Goal: Check status

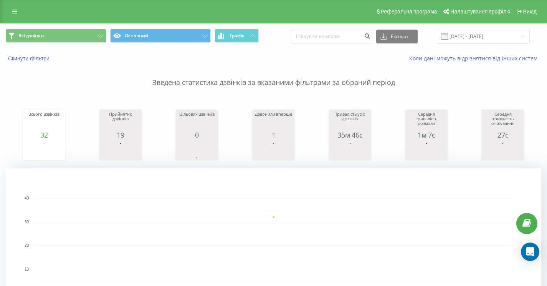
click at [291, 62] on div "Скинути фільтри Коли дані можуть відрізнятися вiд інших систем" at bounding box center [273, 58] width 546 height 18
click at [462, 72] on p "Зведена статистика дзвінків за вказаними фільтрами за обраний період" at bounding box center [274, 74] width 536 height 25
